Goal: Check status: Check status

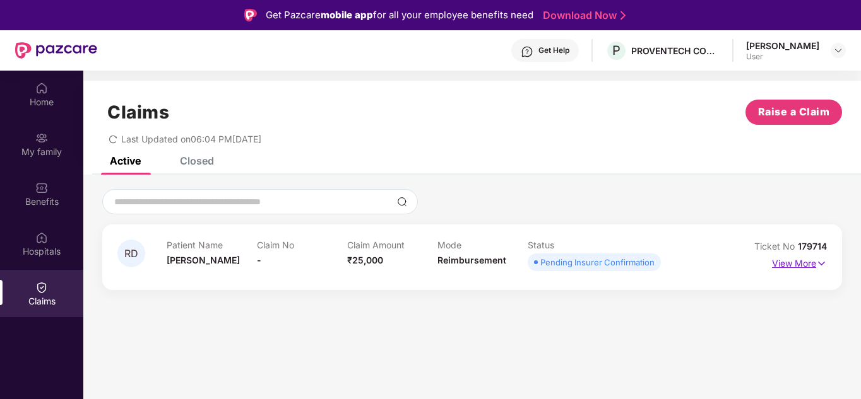
click at [818, 269] on img at bounding box center [821, 264] width 11 height 14
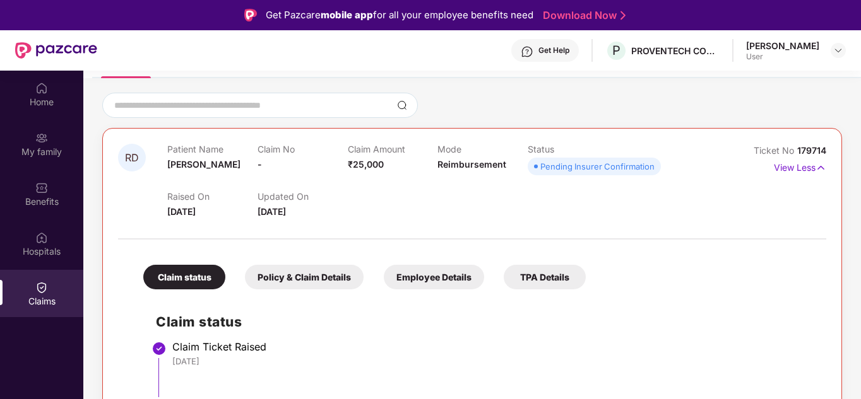
scroll to position [204, 0]
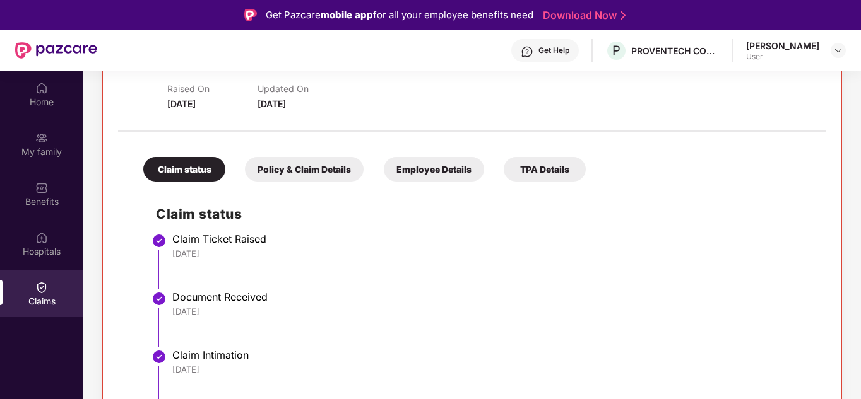
click at [398, 156] on div "Claim status Policy & Claim Details Employee Details TPA Details" at bounding box center [358, 162] width 455 height 37
click at [399, 162] on div "Employee Details" at bounding box center [434, 169] width 100 height 25
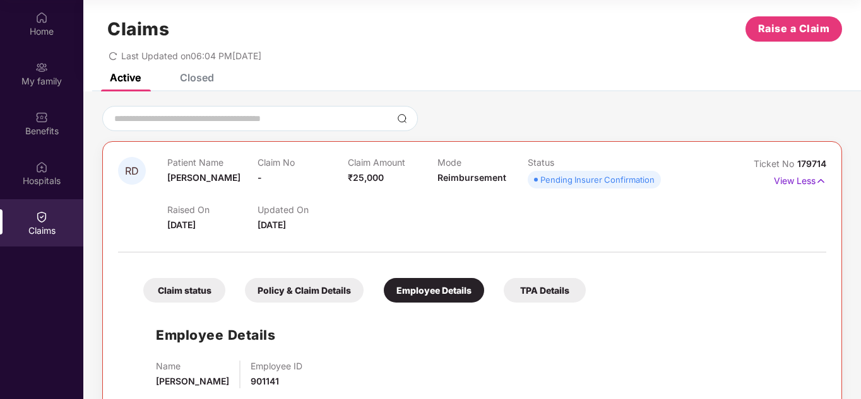
scroll to position [0, 0]
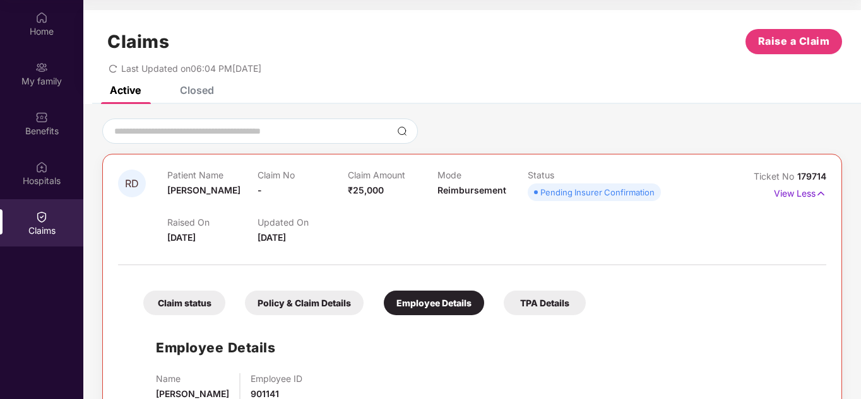
click at [332, 304] on div "Policy & Claim Details" at bounding box center [304, 303] width 119 height 25
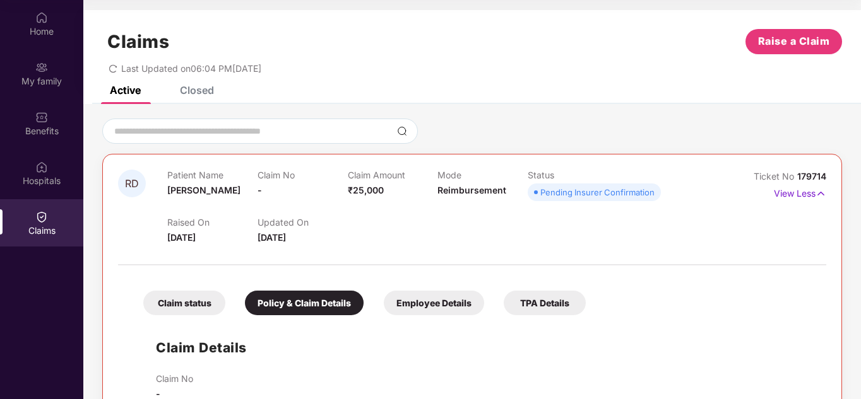
scroll to position [315, 0]
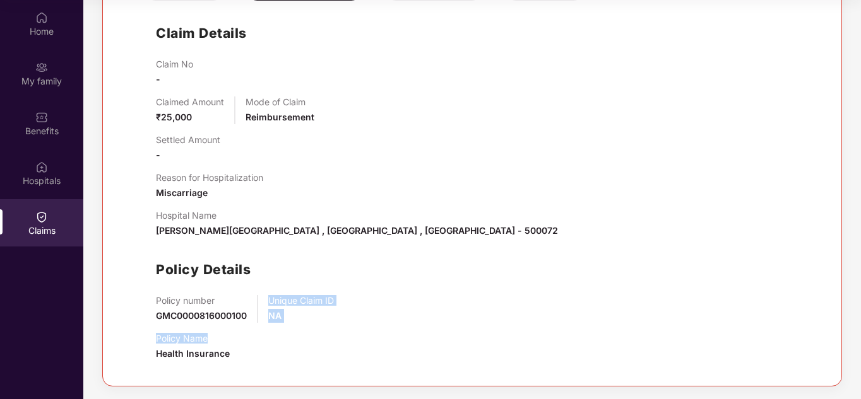
drag, startPoint x: 271, startPoint y: 300, endPoint x: 294, endPoint y: 324, distance: 32.6
click at [294, 324] on div "Claim No - Claimed Amount ₹25,000 Mode of Claim Reimbursement Settled Amount - …" at bounding box center [484, 215] width 657 height 312
click at [297, 315] on div "Unique Claim ID NA" at bounding box center [301, 309] width 66 height 28
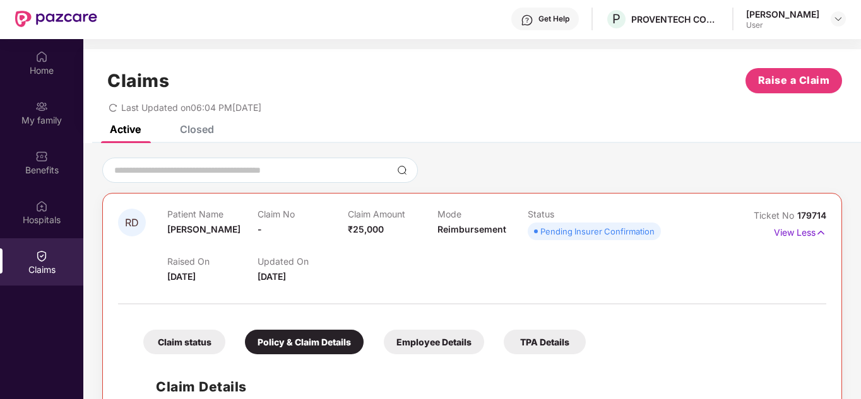
scroll to position [0, 0]
